Goal: Task Accomplishment & Management: Use online tool/utility

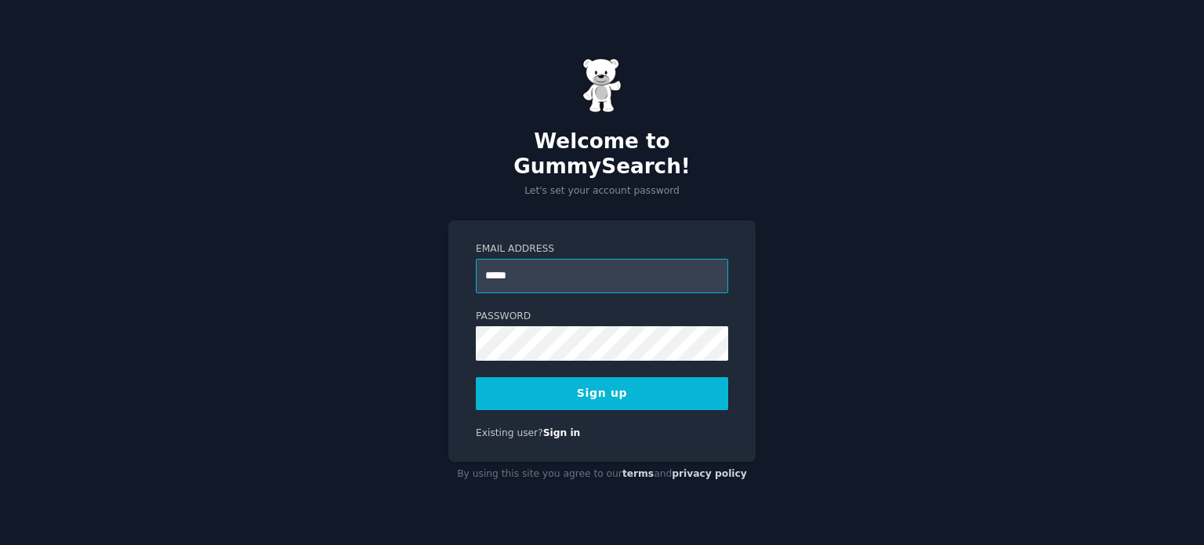
type input "**********"
click at [568, 393] on button "Sign up" at bounding box center [602, 393] width 252 height 33
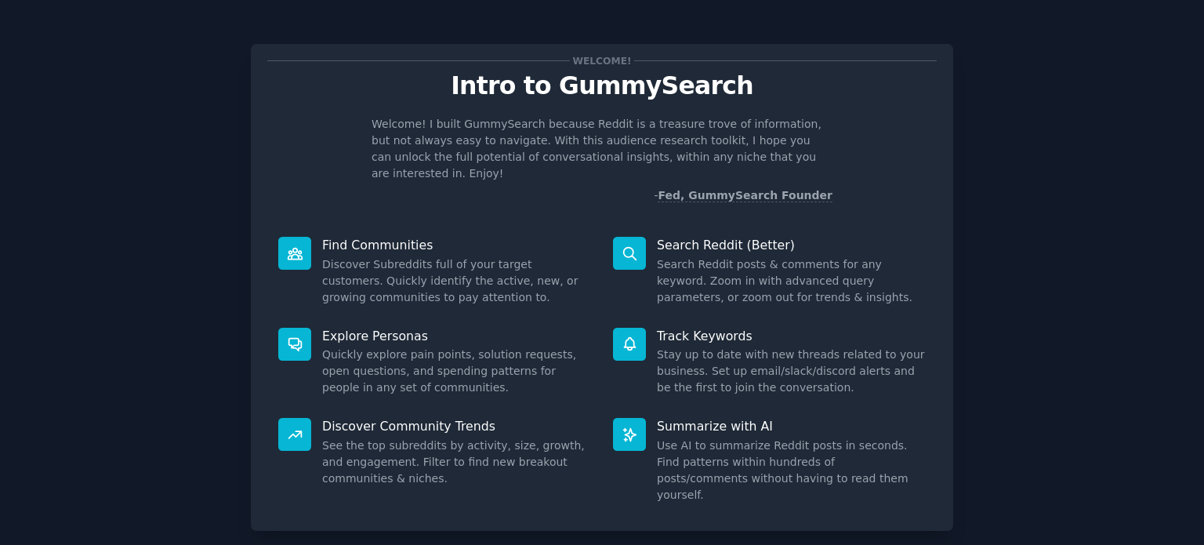
scroll to position [68, 0]
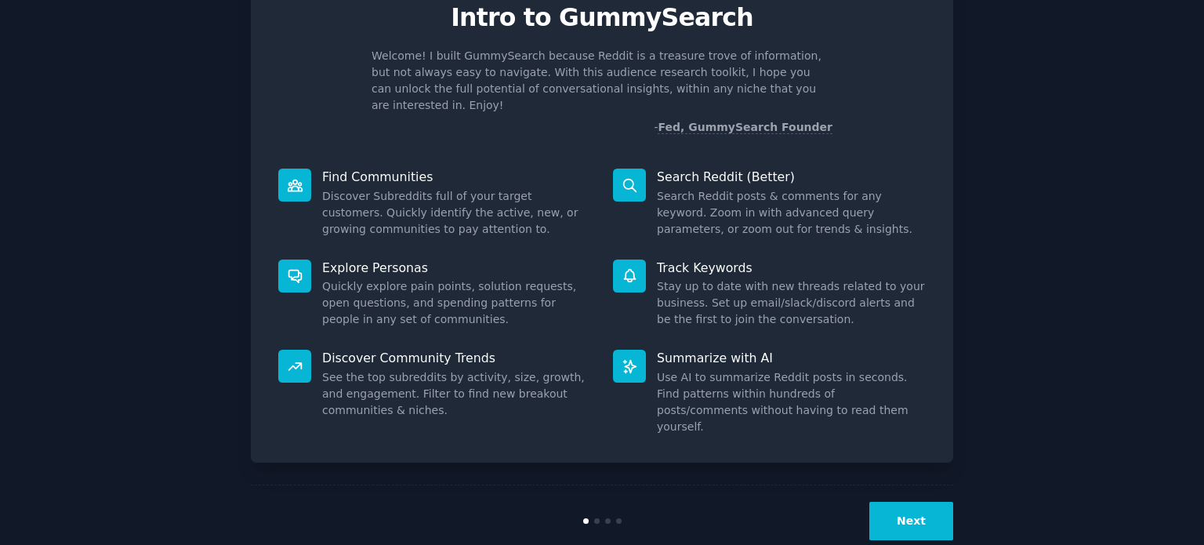
click at [906, 502] on button "Next" at bounding box center [911, 521] width 84 height 38
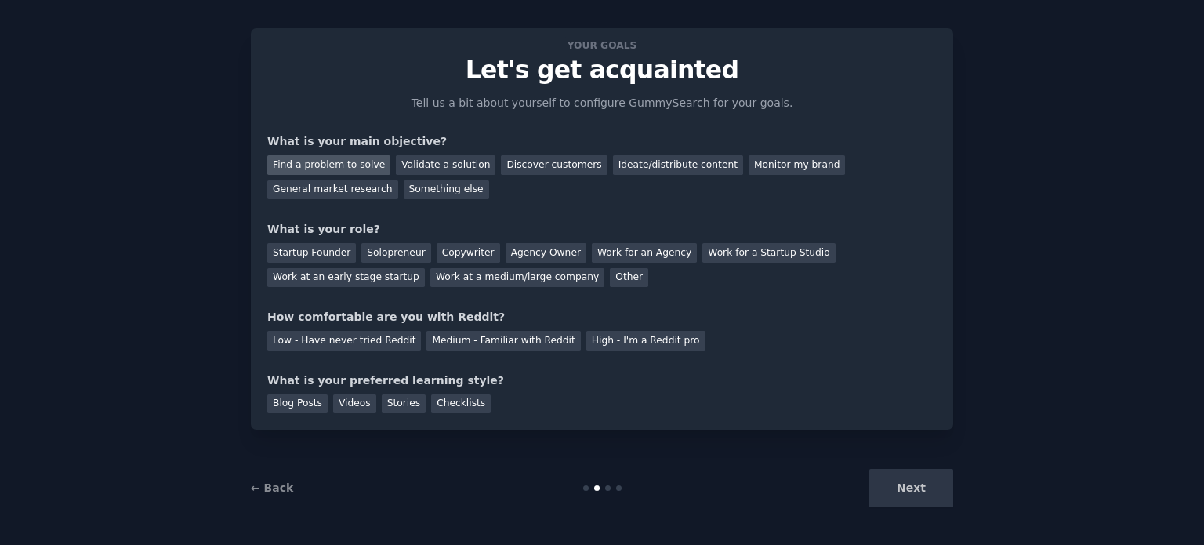
click at [323, 160] on div "Find a problem to solve" at bounding box center [328, 165] width 123 height 20
click at [398, 180] on div "General market research" at bounding box center [332, 190] width 131 height 20
click at [510, 252] on div "Agency Owner" at bounding box center [546, 253] width 81 height 20
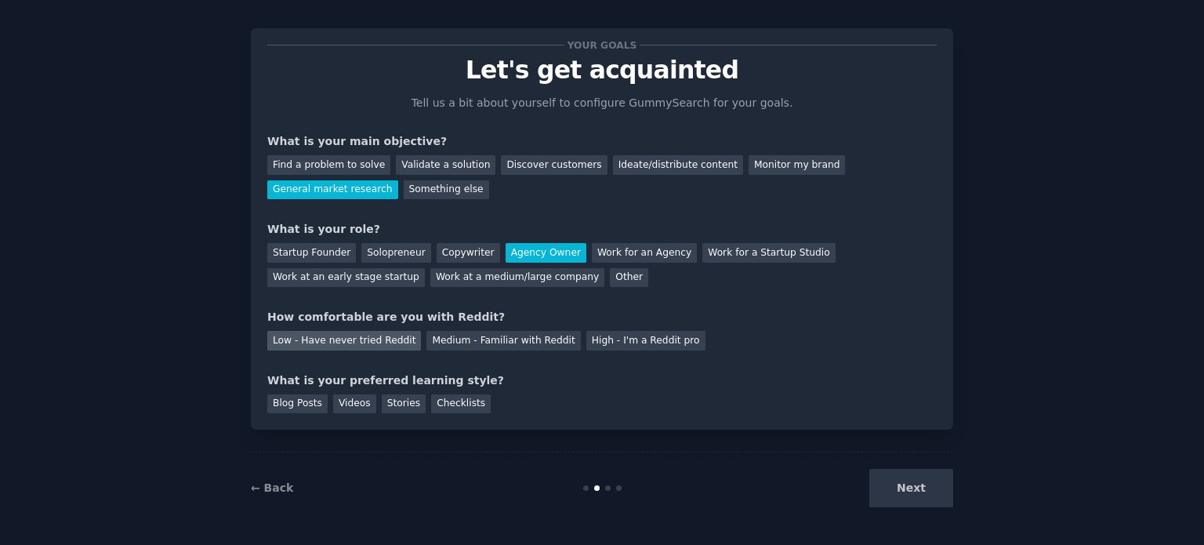
click at [383, 338] on div "Low - Have never tried Reddit" at bounding box center [344, 341] width 154 height 20
click at [343, 398] on div "Videos" at bounding box center [354, 404] width 43 height 20
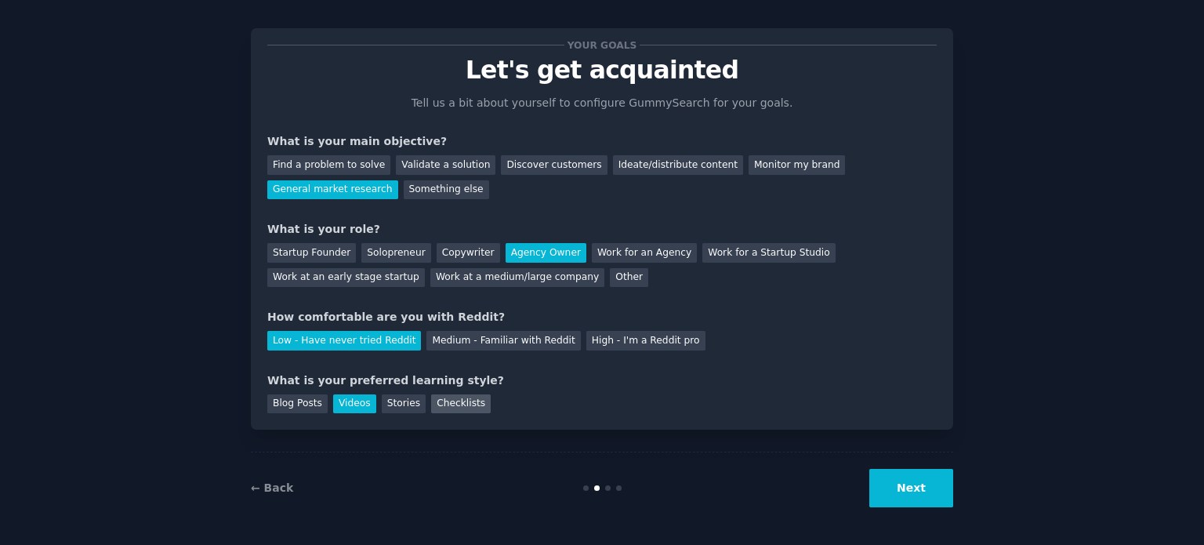
click at [433, 401] on div "Checklists" at bounding box center [461, 404] width 60 height 20
click at [354, 401] on div "Videos" at bounding box center [354, 404] width 43 height 20
click at [433, 404] on div "Checklists" at bounding box center [461, 404] width 60 height 20
click at [889, 483] on button "Next" at bounding box center [911, 488] width 84 height 38
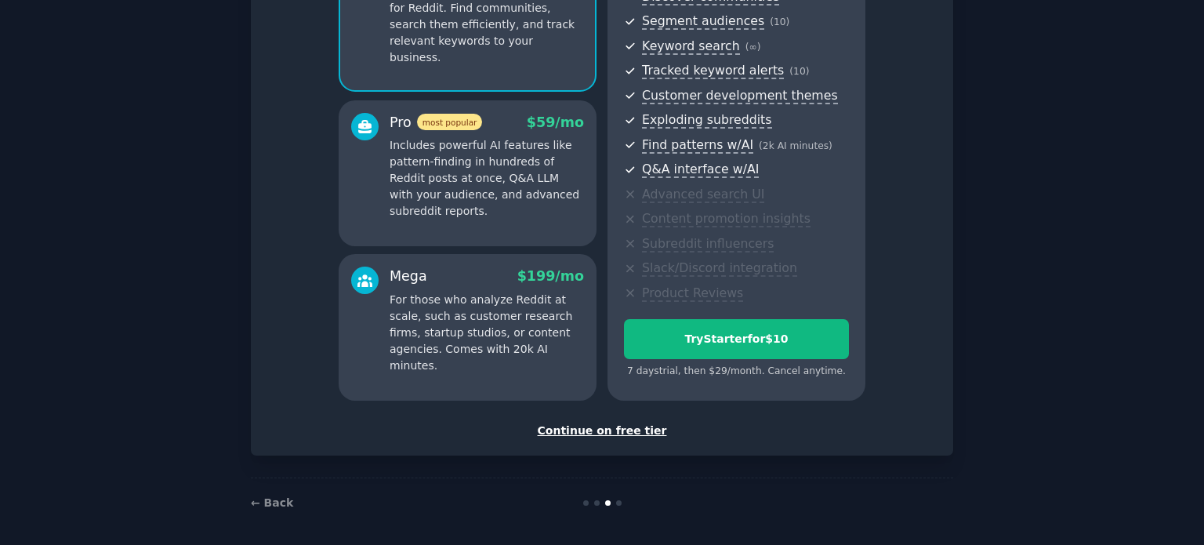
scroll to position [198, 0]
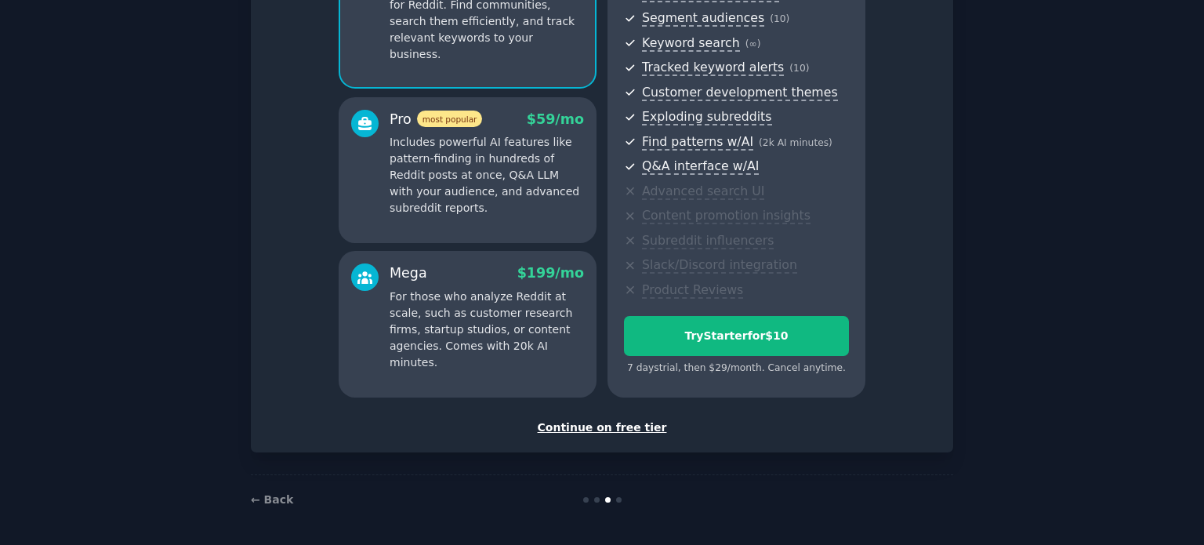
click at [586, 420] on div "Continue on free tier" at bounding box center [601, 427] width 669 height 16
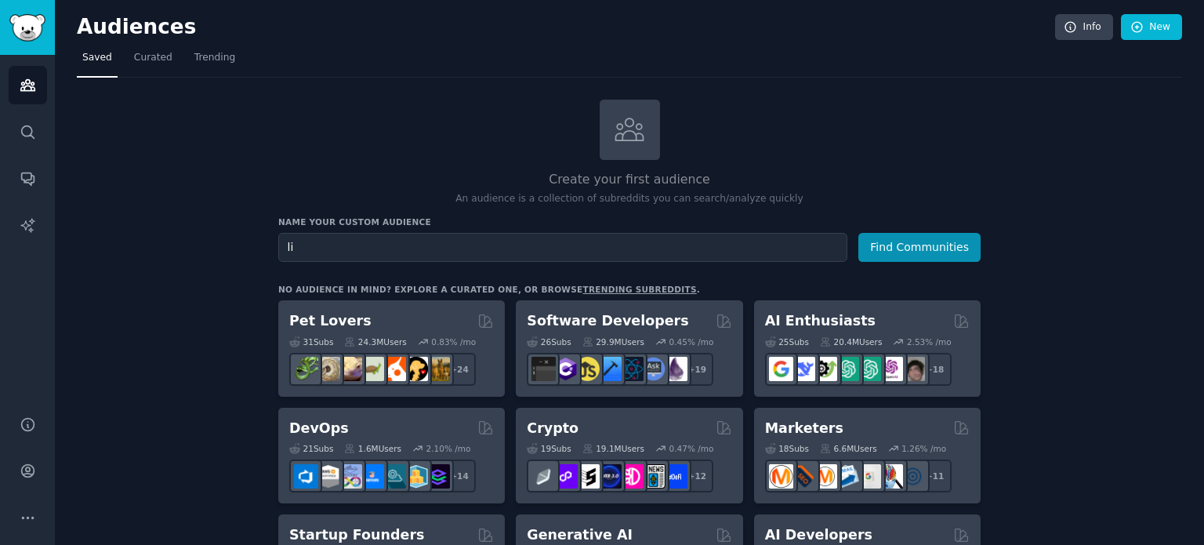
type input "l"
type input "linkedin outreach"
click at [883, 243] on button "Find Communities" at bounding box center [919, 247] width 122 height 29
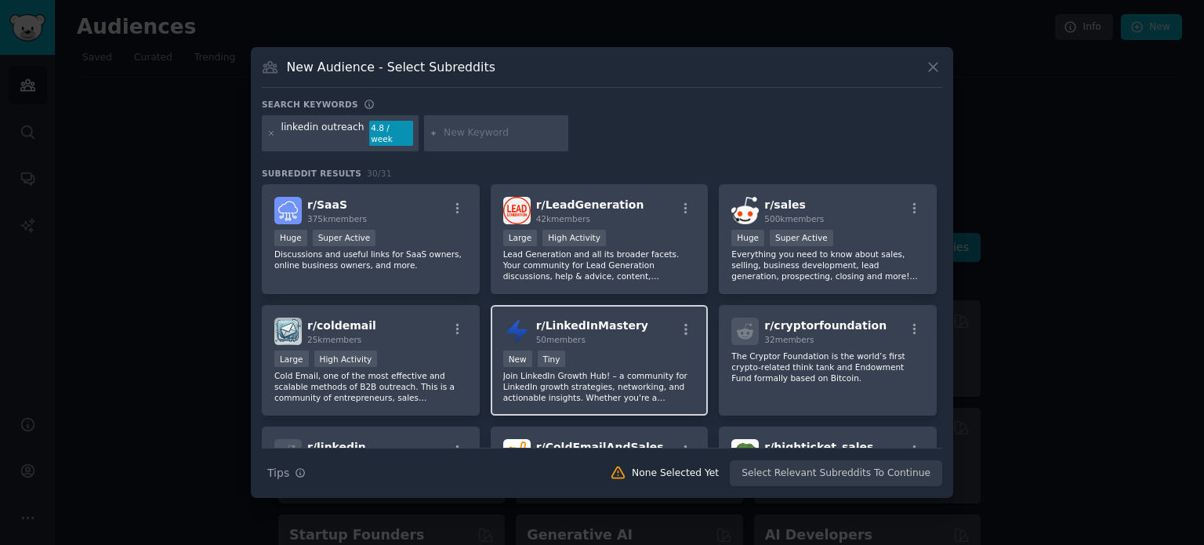
click at [608, 309] on div "r/ LinkedInMastery 50 members New Tiny Join LinkedIn Growth Hub! – a community …" at bounding box center [600, 360] width 218 height 111
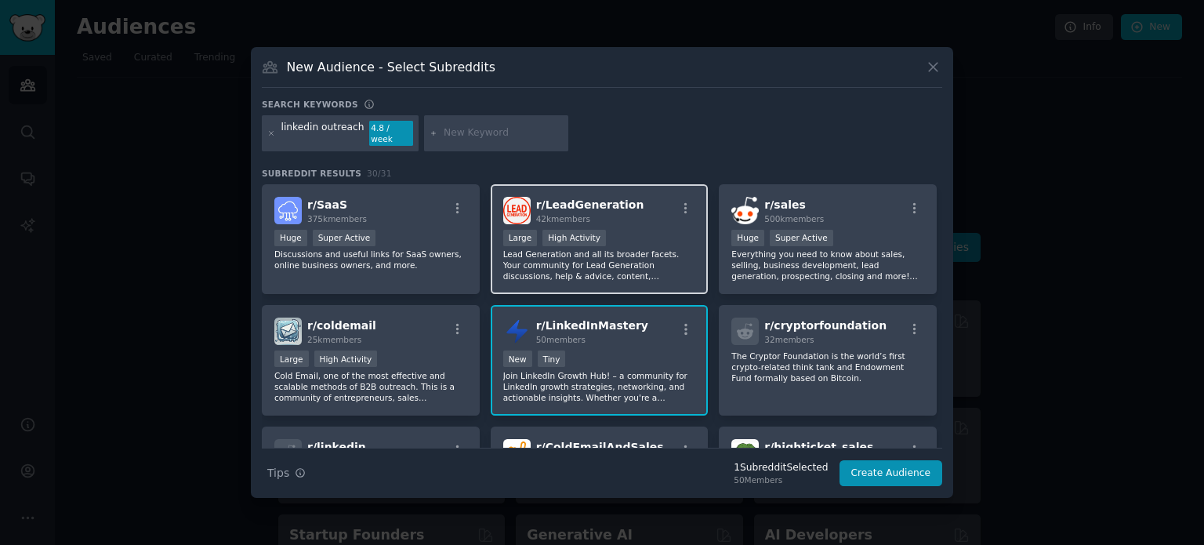
click at [630, 232] on div "Large High Activity" at bounding box center [599, 240] width 193 height 20
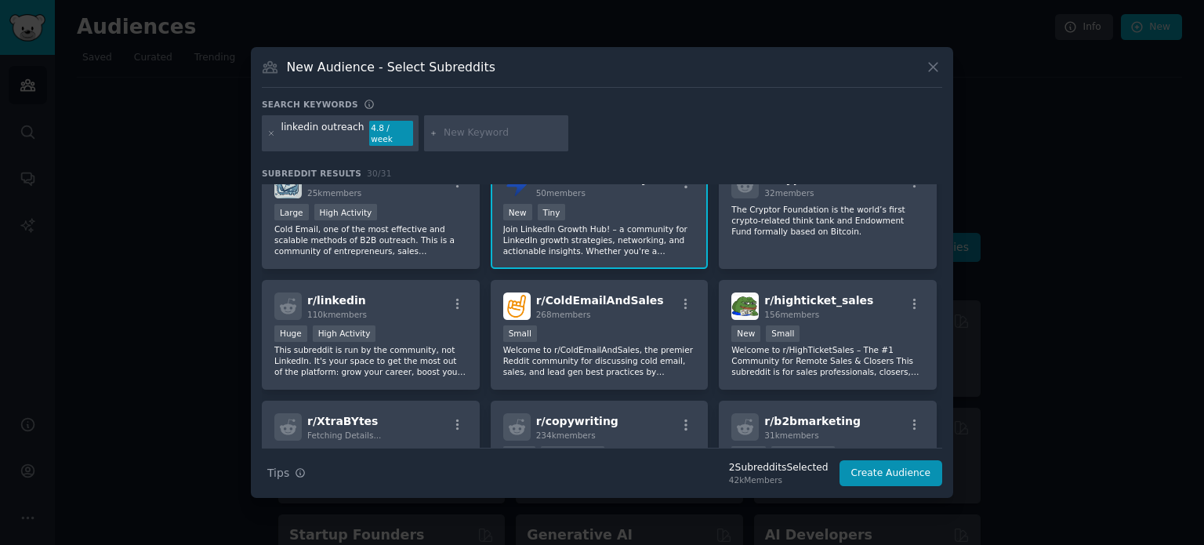
scroll to position [147, 0]
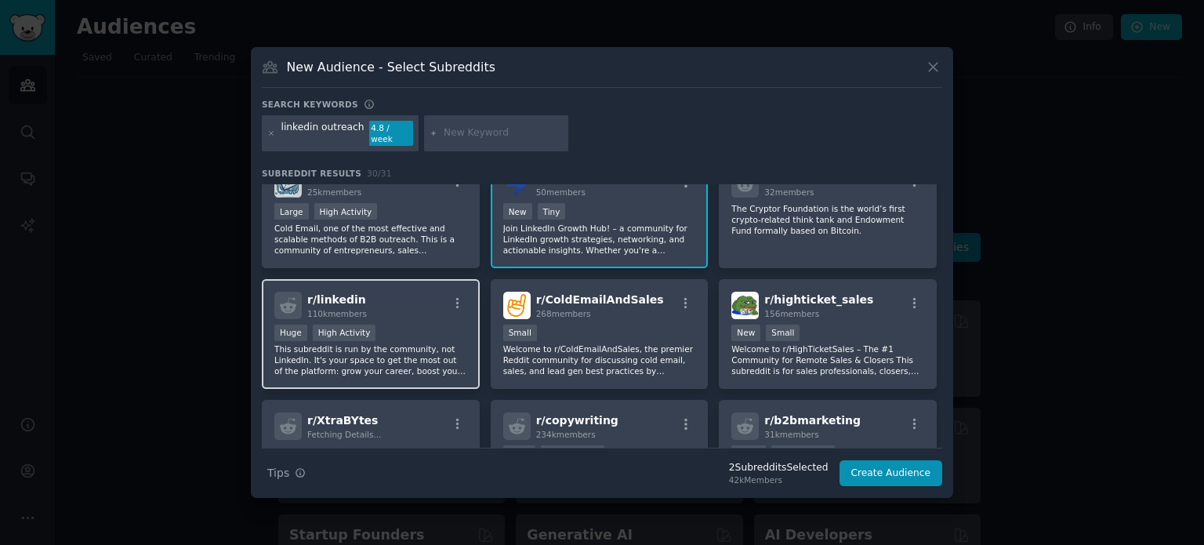
click at [401, 301] on div "r/ linkedin 110k members" at bounding box center [370, 305] width 193 height 27
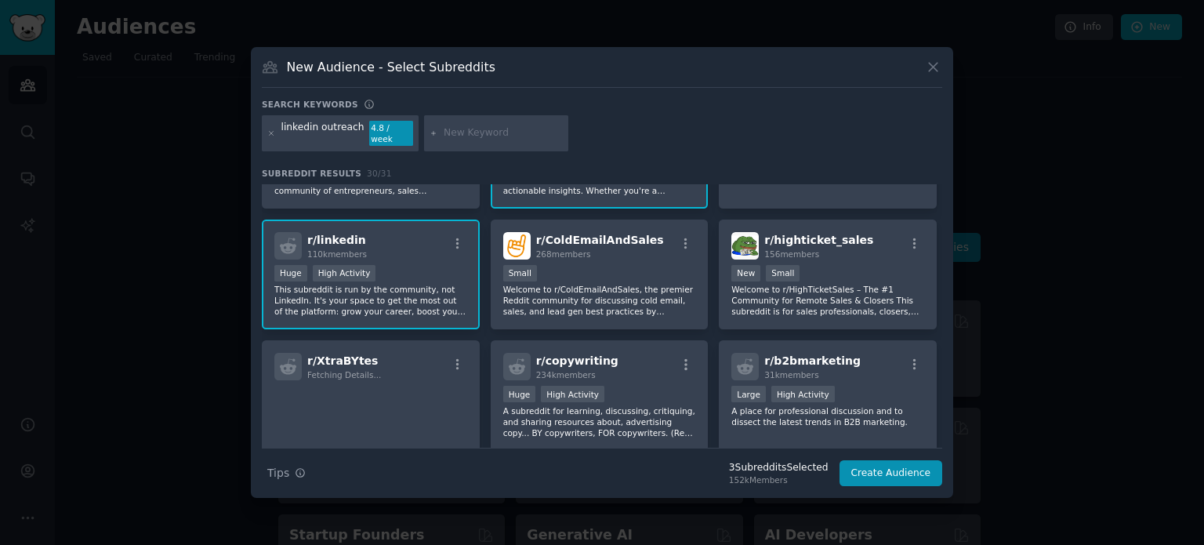
scroll to position [226, 0]
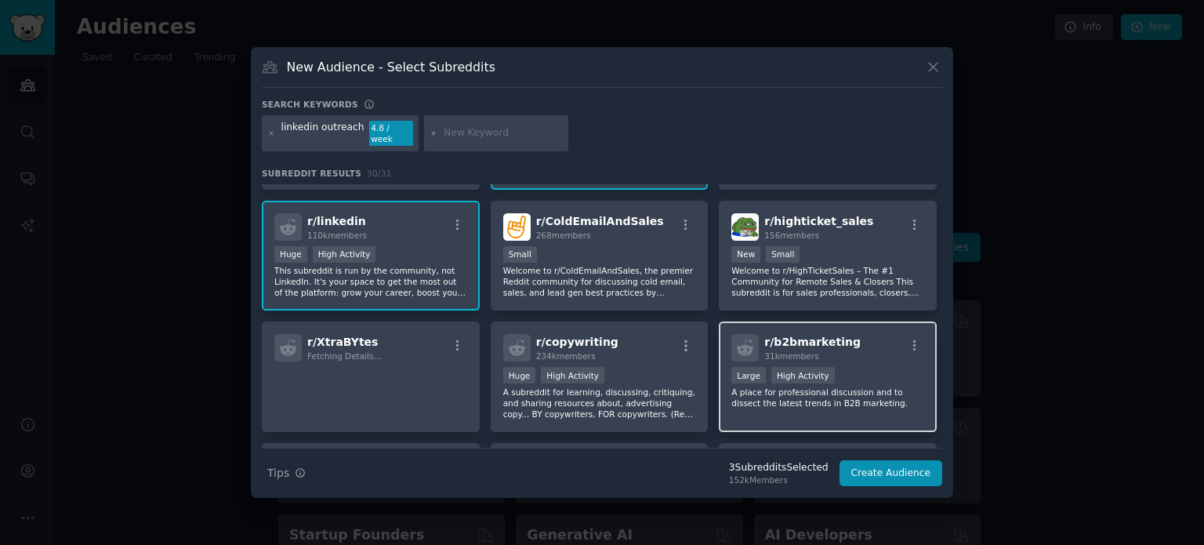
click at [877, 339] on div "r/ b2bmarketing 31k members" at bounding box center [827, 347] width 193 height 27
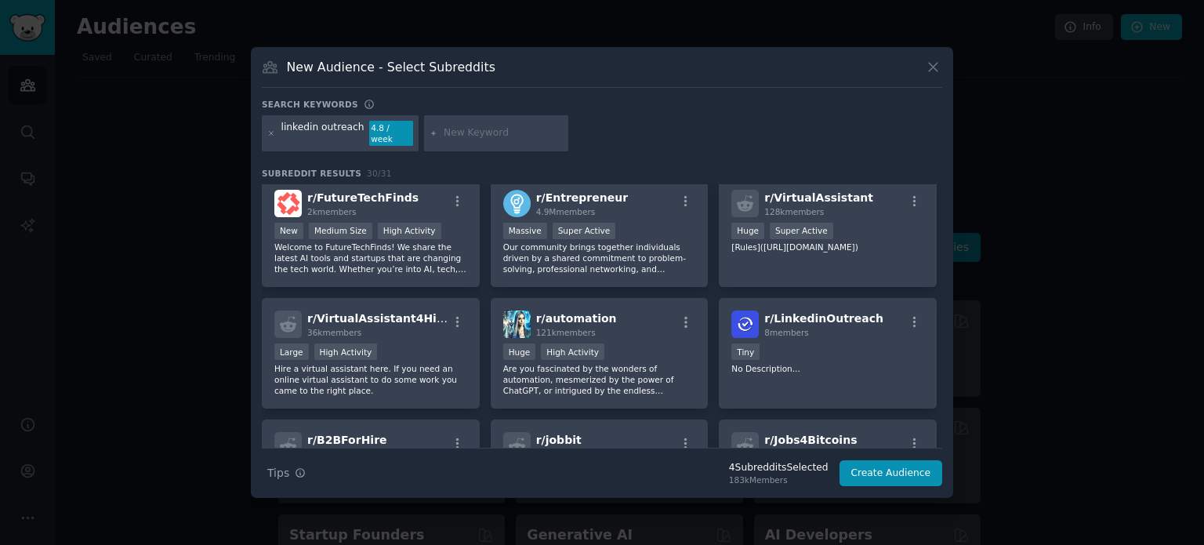
scroll to position [491, 0]
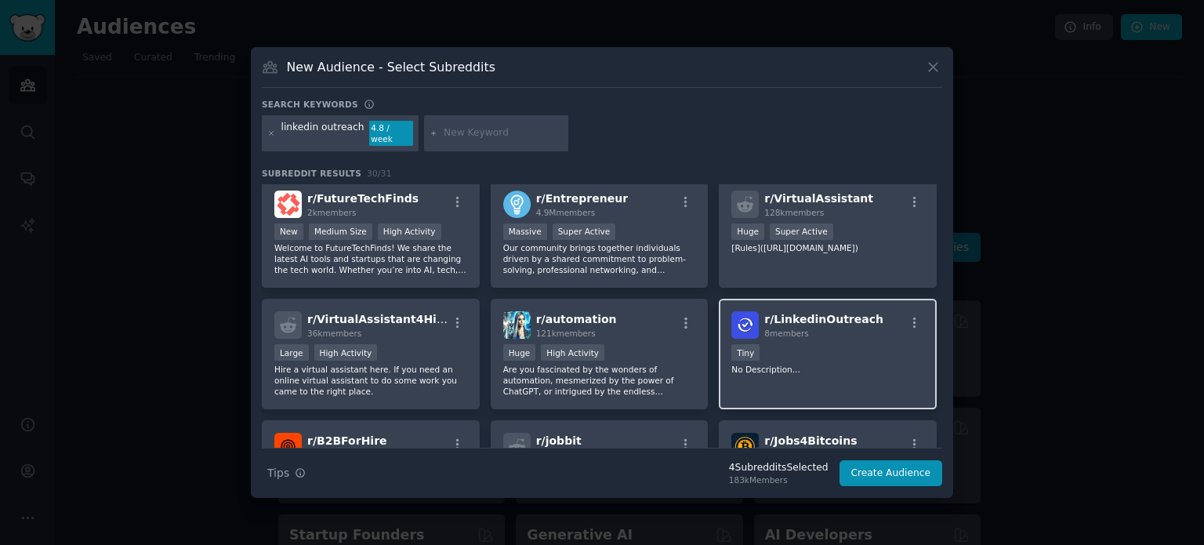
click at [789, 344] on div "Tiny" at bounding box center [827, 354] width 193 height 20
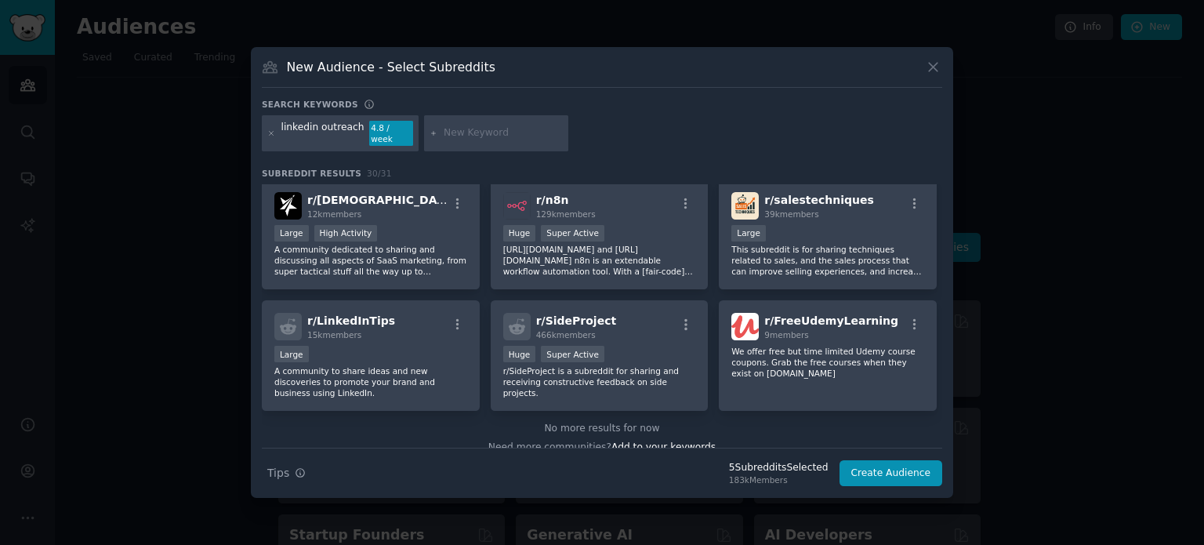
scroll to position [974, 0]
click at [413, 314] on div "r/ LinkedInTips 15k members" at bounding box center [370, 326] width 193 height 27
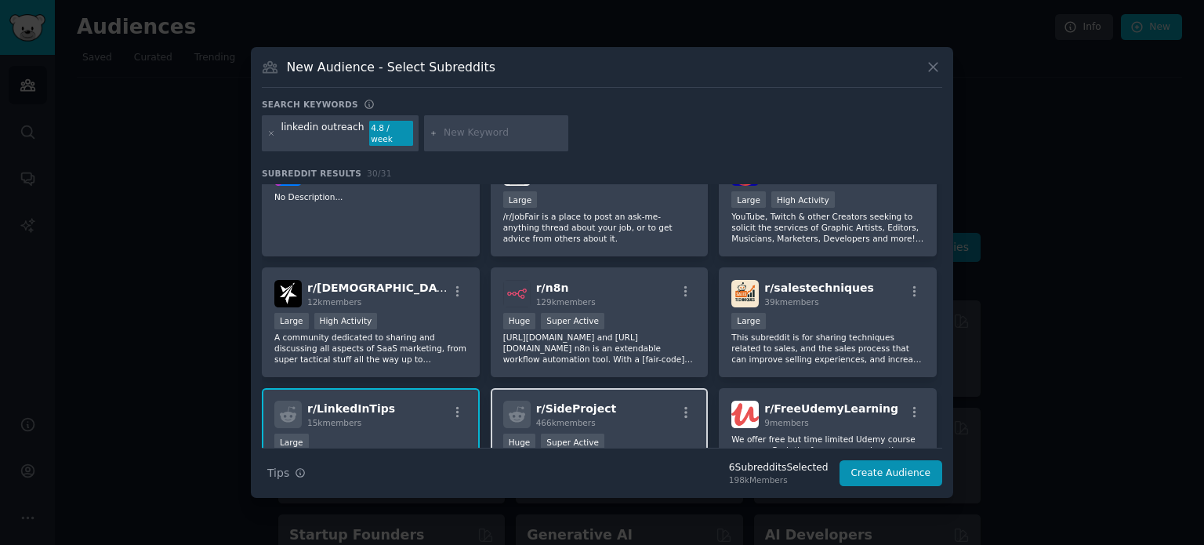
scroll to position [829, 0]
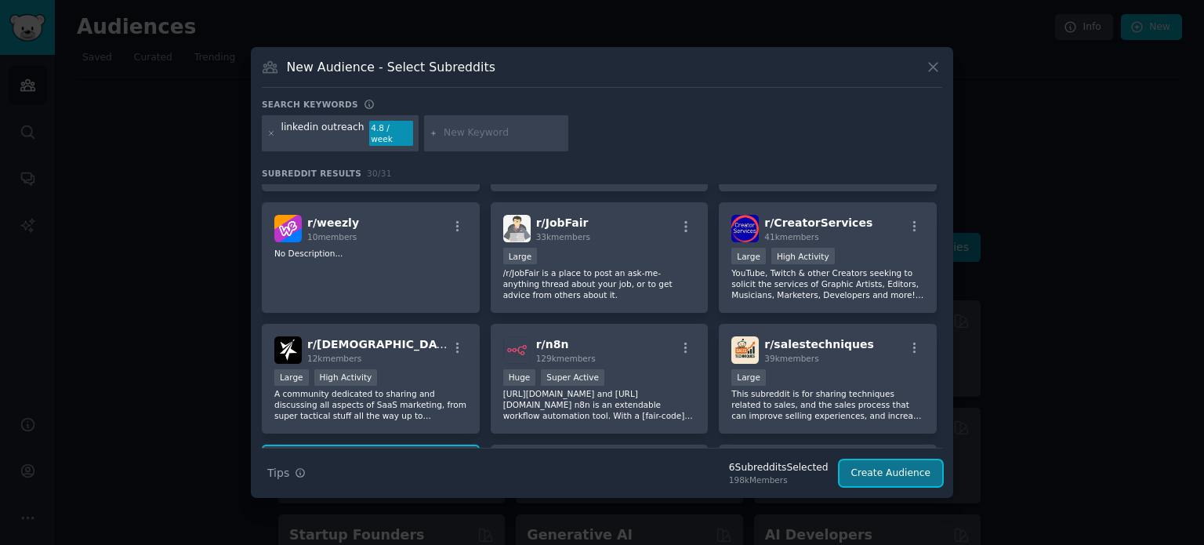
click at [887, 471] on button "Create Audience" at bounding box center [891, 473] width 103 height 27
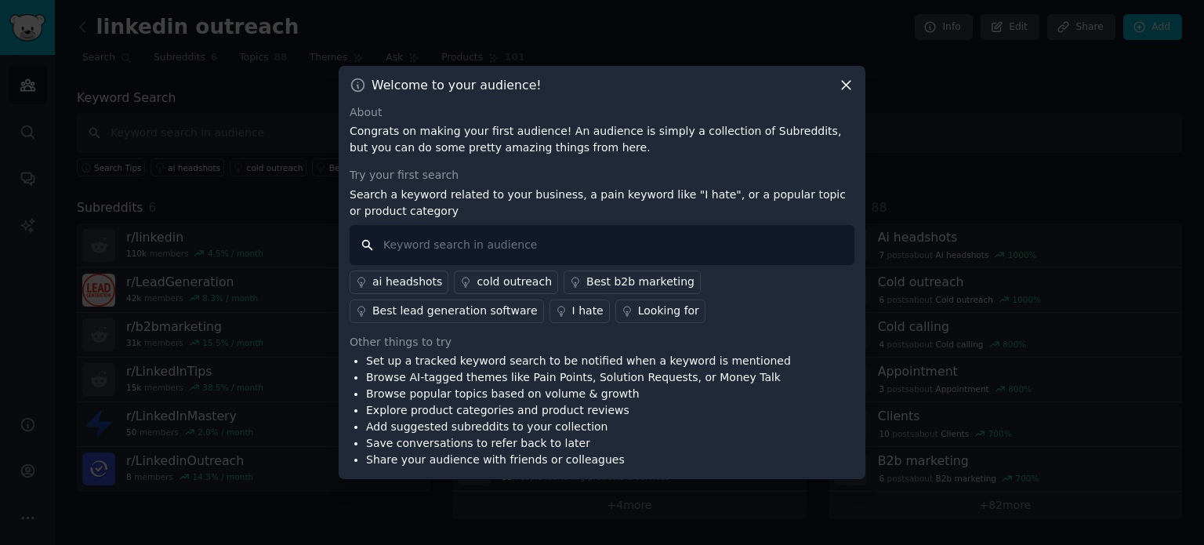
click at [433, 239] on input "text" at bounding box center [602, 245] width 505 height 40
type input "lead generation"
click at [615, 328] on div "About Congrats on making your first audience! An audience is simply a collectio…" at bounding box center [602, 286] width 505 height 365
click at [509, 252] on input "lead generation" at bounding box center [602, 245] width 505 height 40
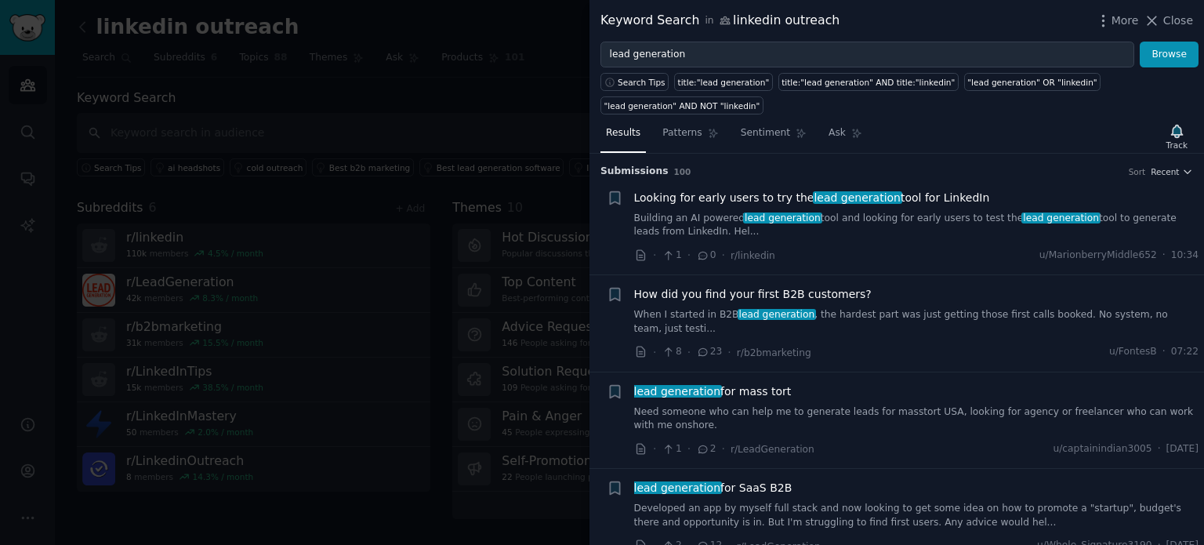
click at [817, 218] on link "Building an AI powered lead generation tool and looking for early users to test…" at bounding box center [916, 225] width 565 height 27
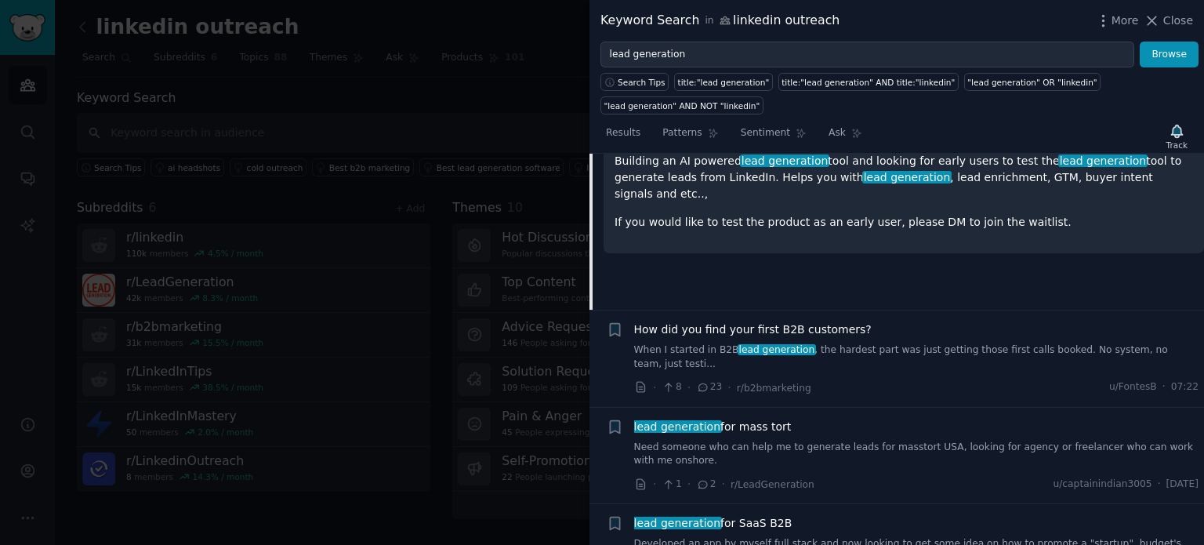
scroll to position [250, 0]
